Goal: Answer question/provide support

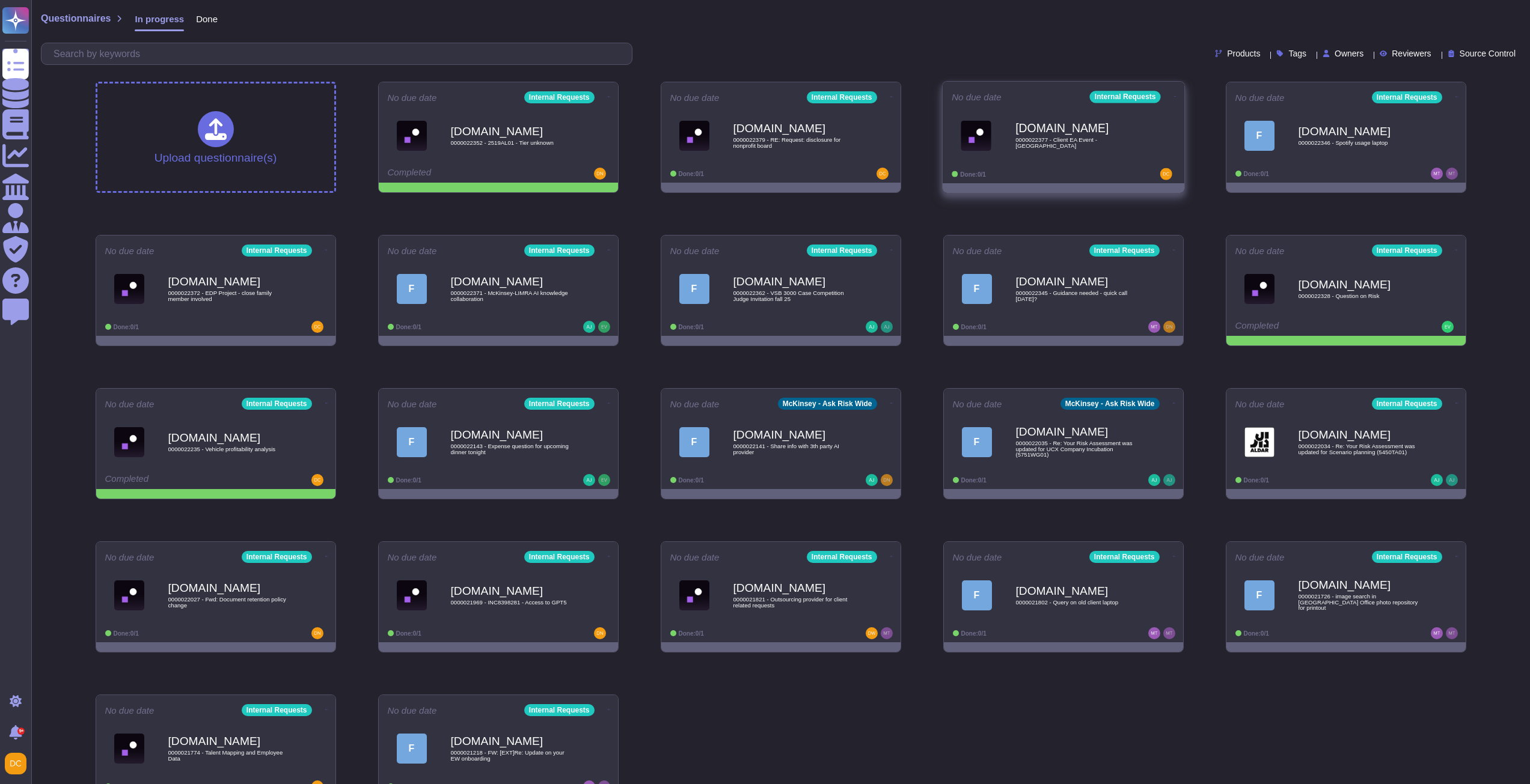
click at [1082, 169] on div "Done: 0/1" at bounding box center [1026, 174] width 149 height 12
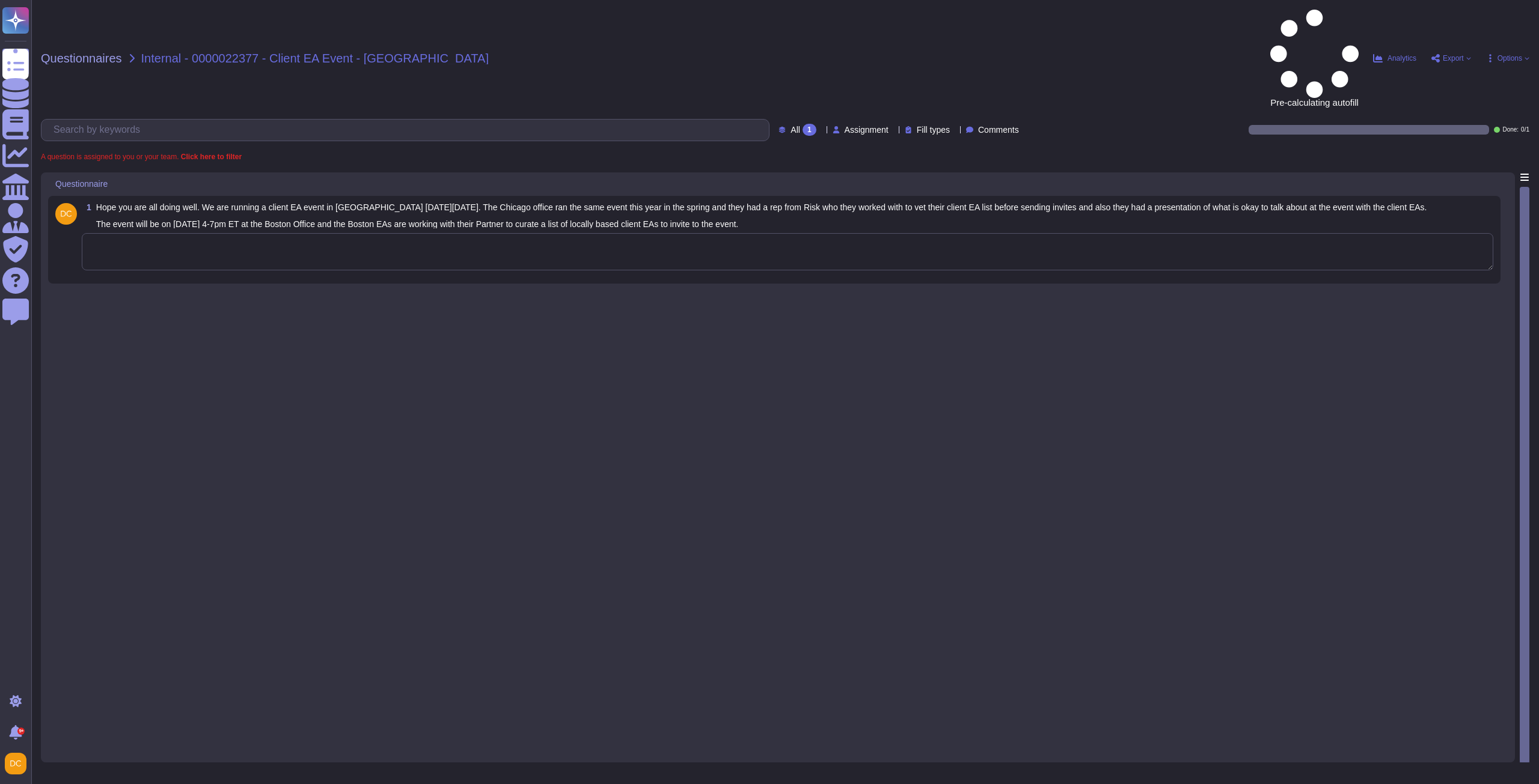
click at [334, 233] on textarea at bounding box center [787, 251] width 1411 height 37
paste textarea "For your awareness, I am sharing with you our Firm’s Anti-Corruption Guide for …"
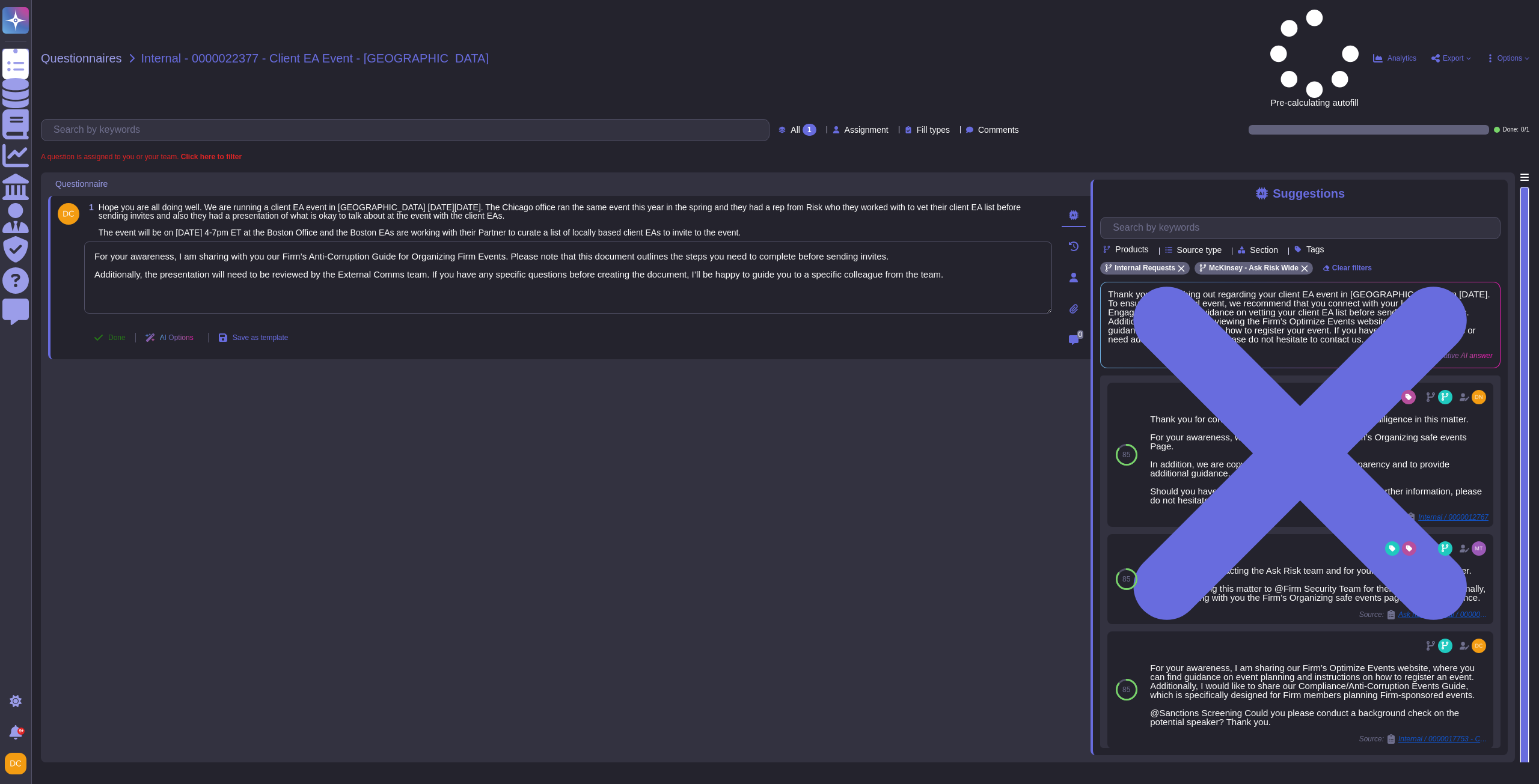
type textarea "For your awareness, I am sharing with you our Firm’s Anti-Corruption Guide for …"
click at [119, 334] on span "Done" at bounding box center [116, 338] width 17 height 7
